Goal: Task Accomplishment & Management: Use online tool/utility

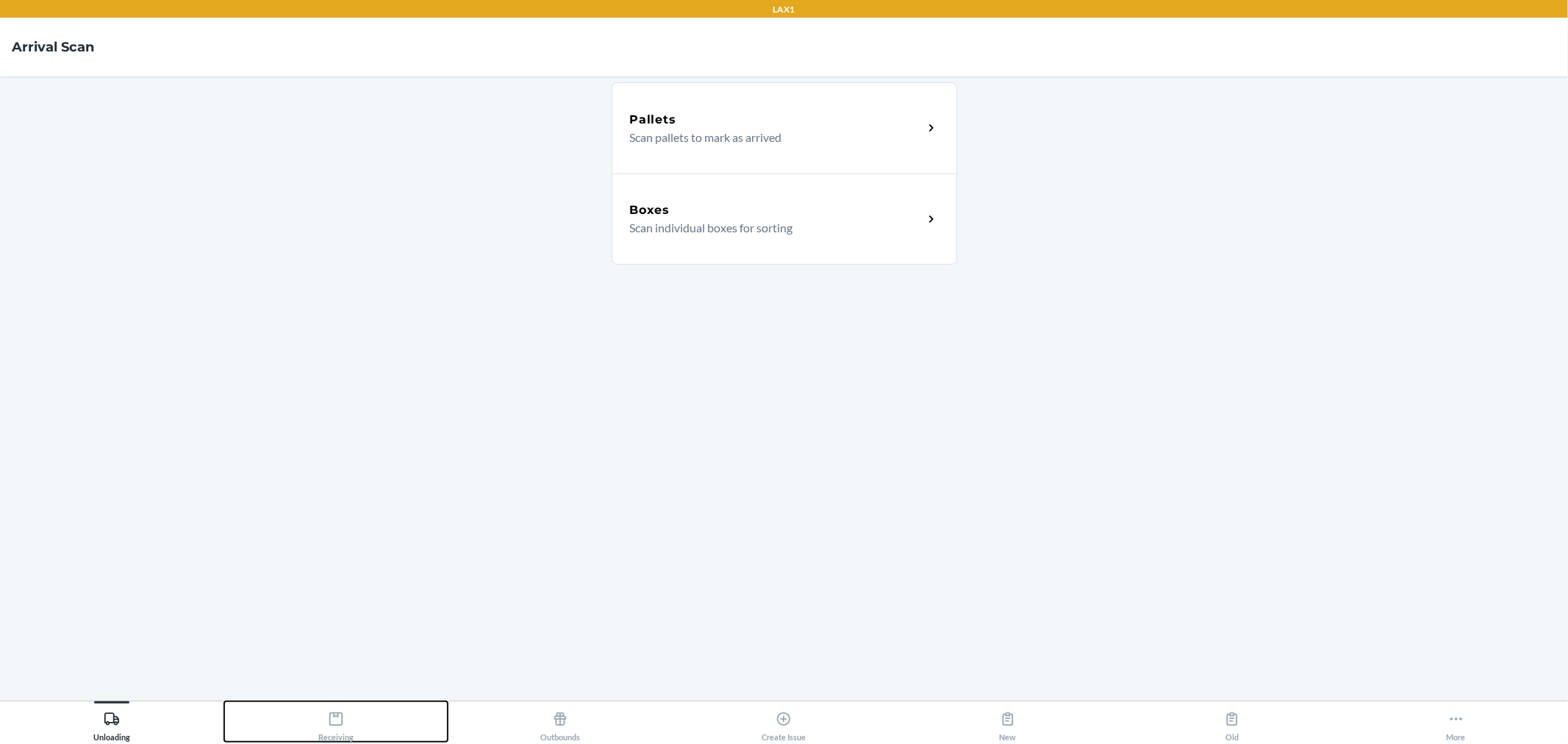
click at [383, 725] on button "Receiving" at bounding box center [336, 722] width 224 height 41
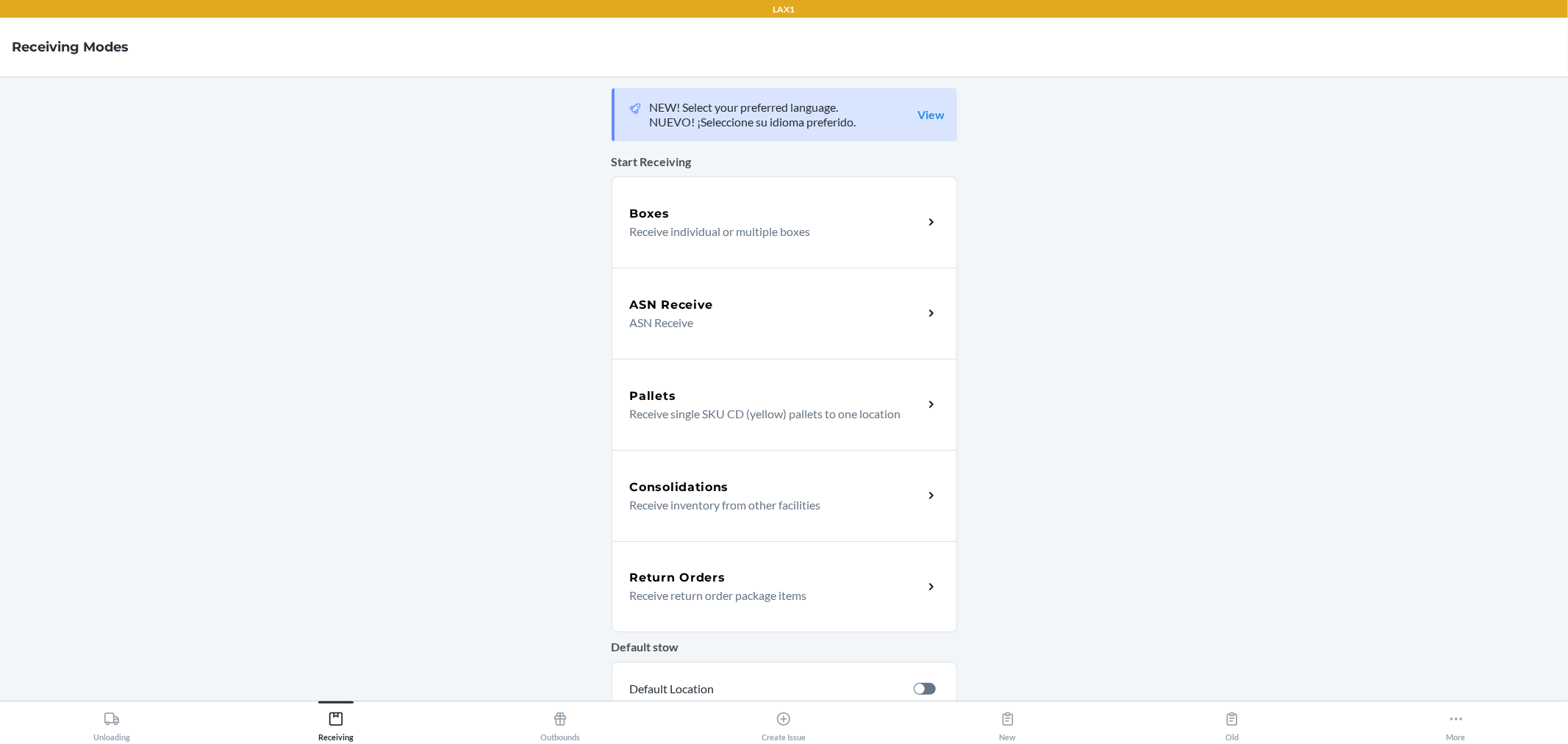
click at [675, 317] on p "ASN Receive" at bounding box center [771, 323] width 282 height 18
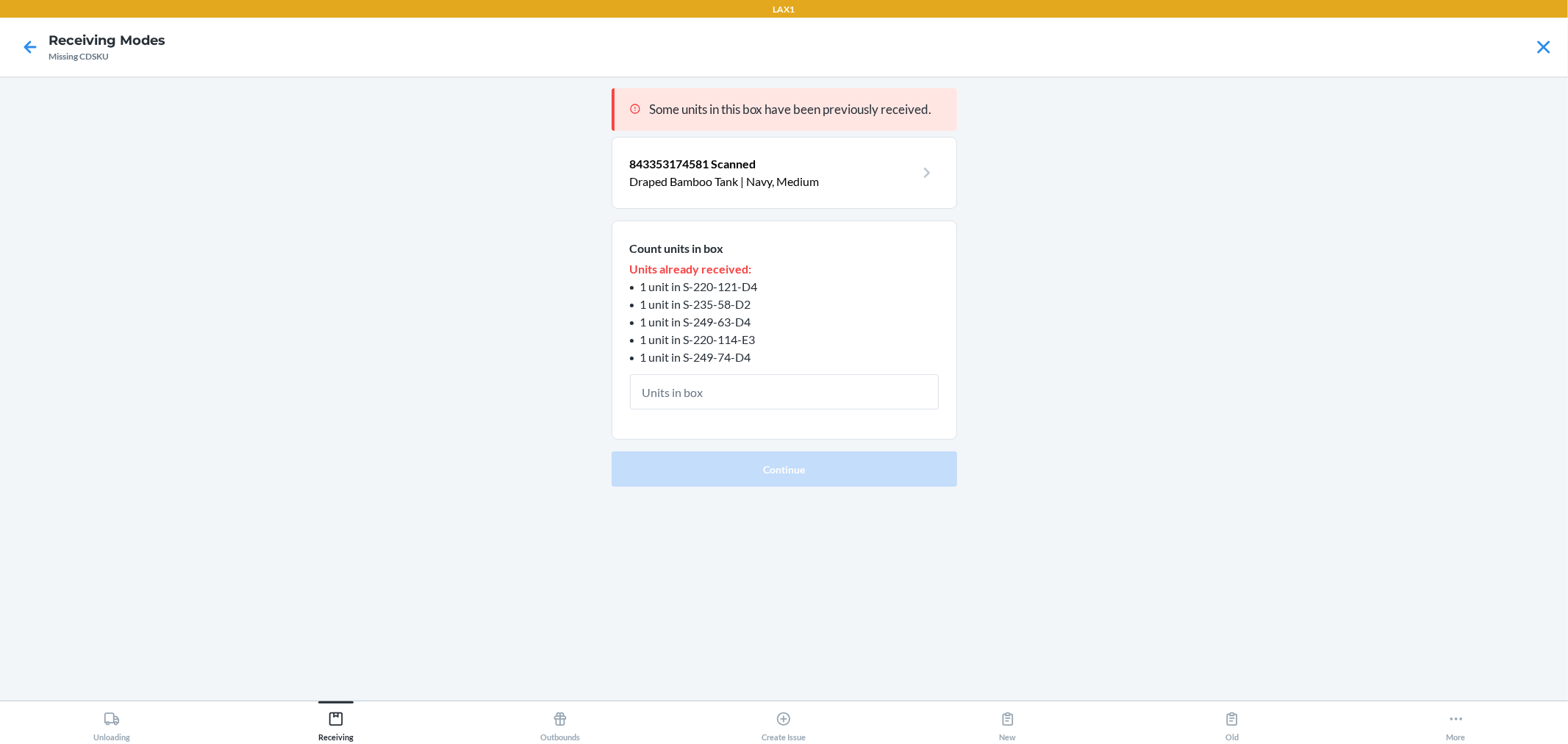
type input "1"
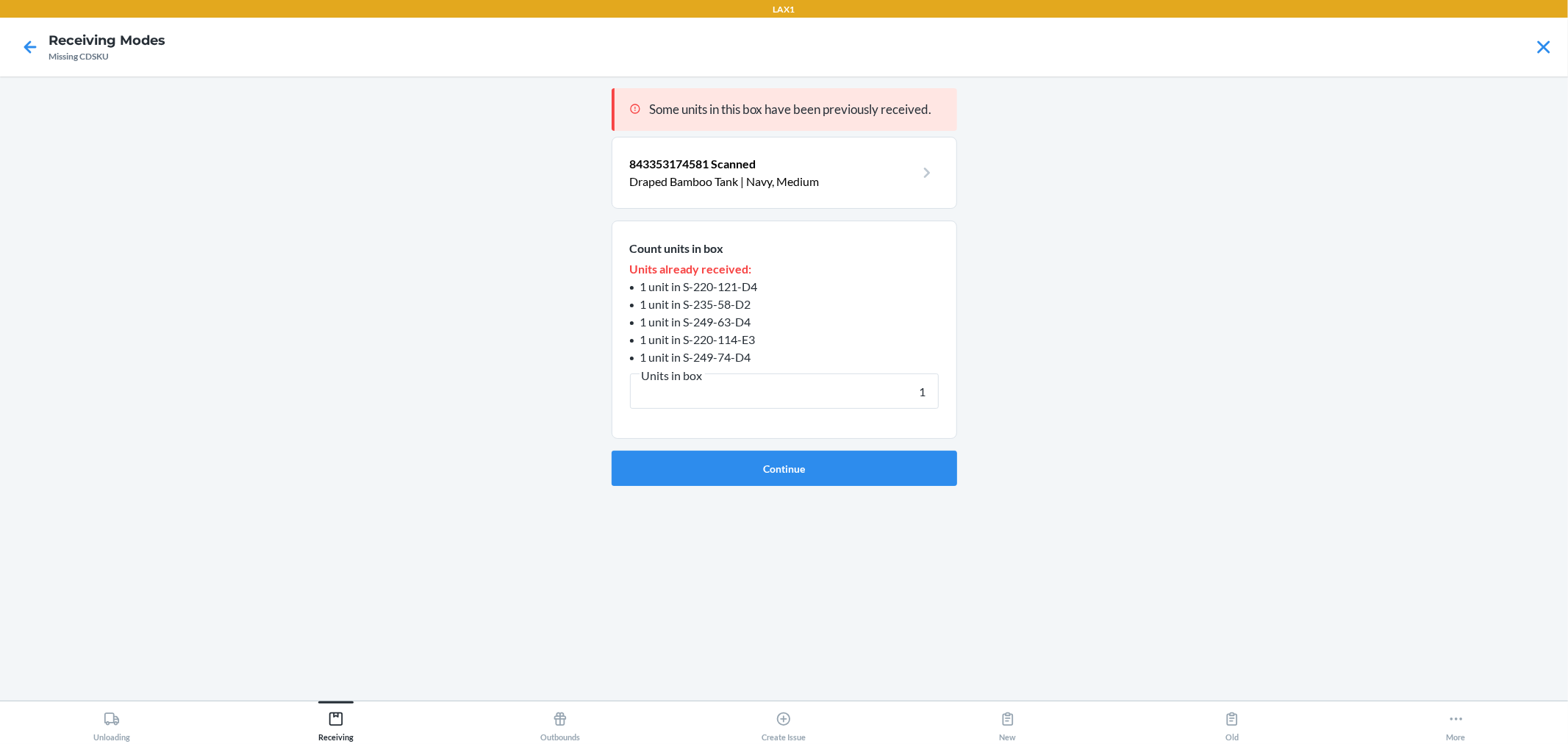
click button "Continue" at bounding box center [784, 468] width 346 height 35
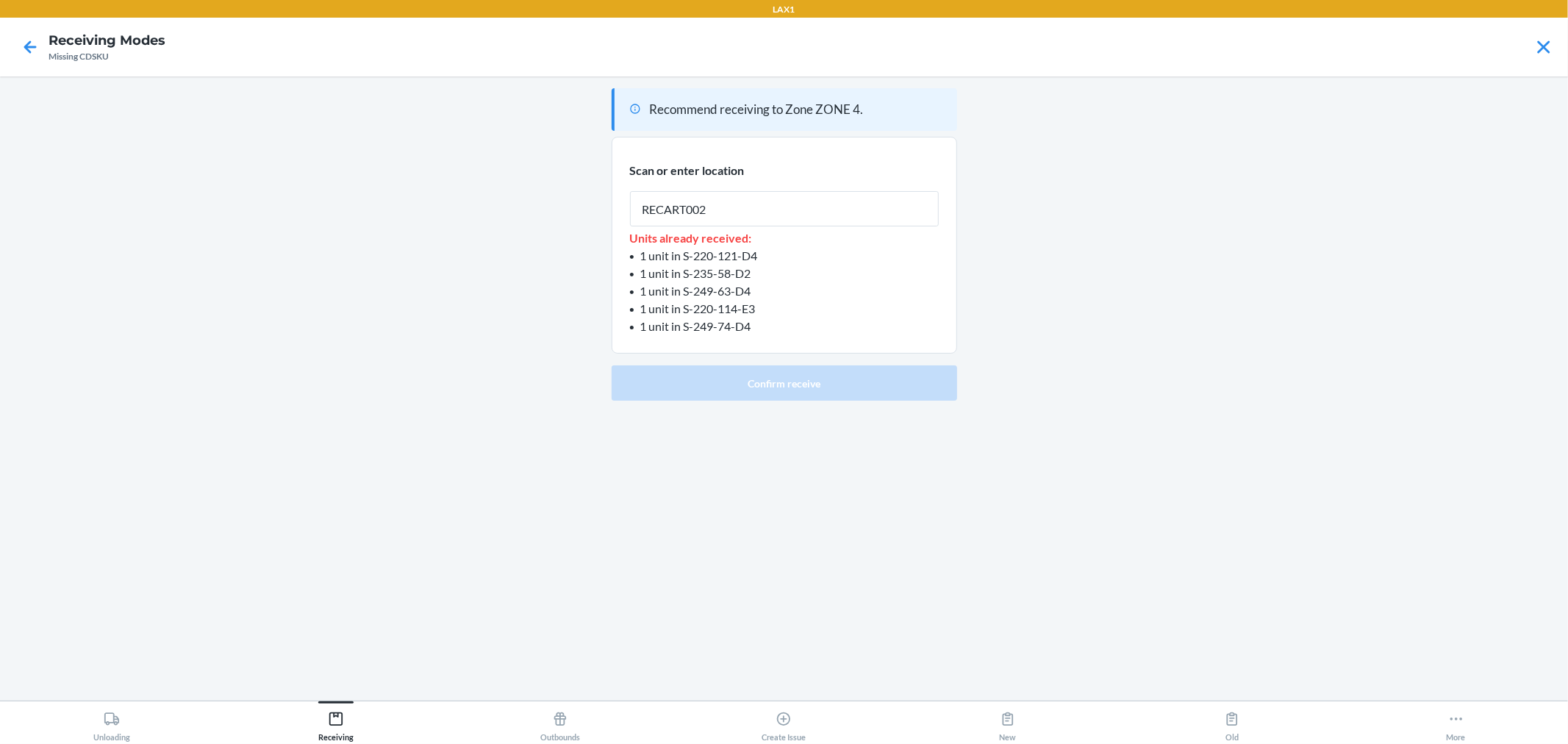
type input "RECART002"
